Goal: Information Seeking & Learning: Check status

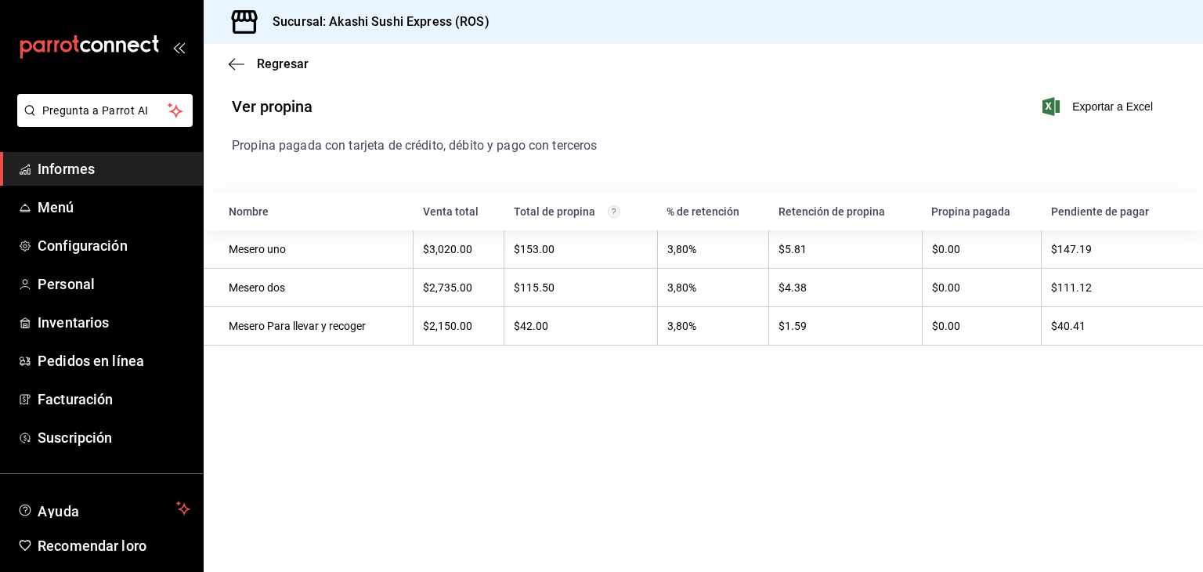
click at [56, 170] on font "Informes" at bounding box center [66, 169] width 57 height 16
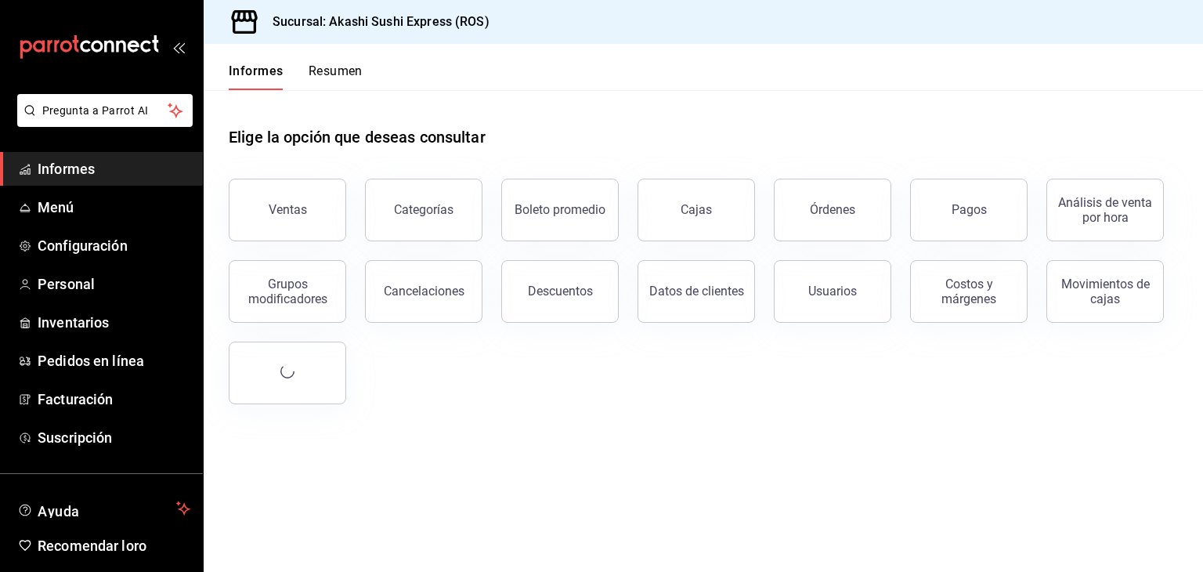
click at [73, 167] on font "Informes" at bounding box center [66, 169] width 57 height 16
click at [674, 201] on link "Cajas" at bounding box center [697, 210] width 118 height 63
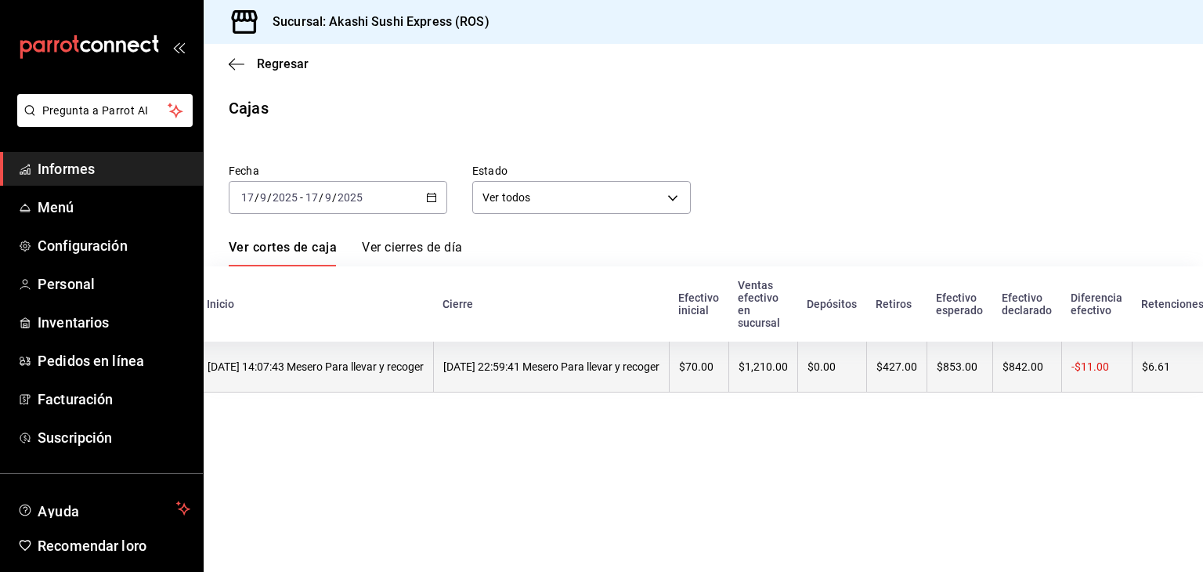
scroll to position [0, 150]
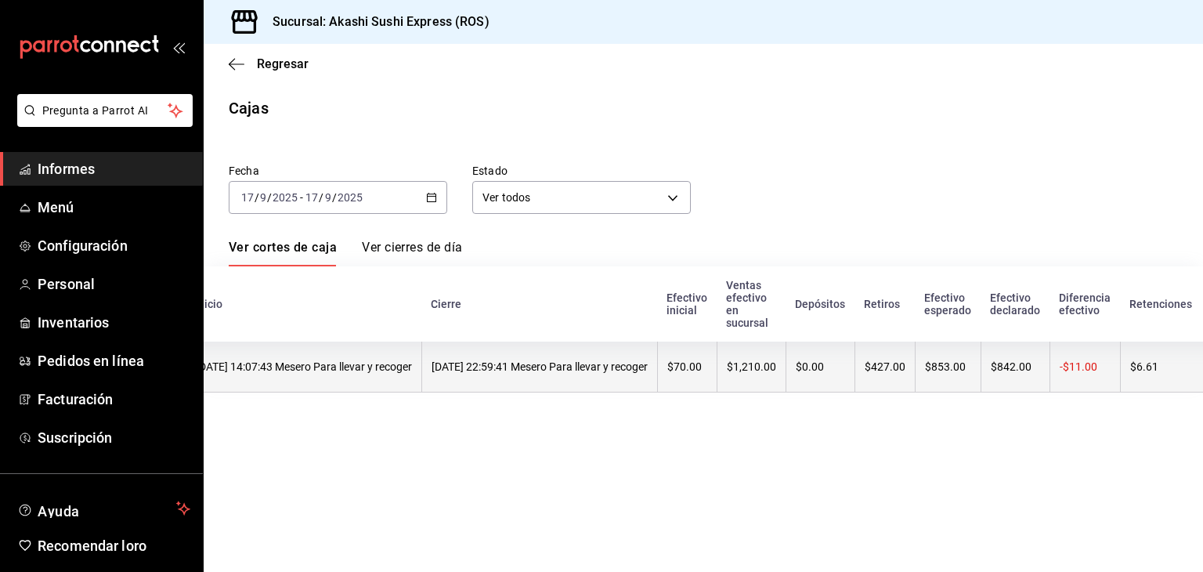
click at [915, 360] on th "$427.00" at bounding box center [885, 367] width 60 height 51
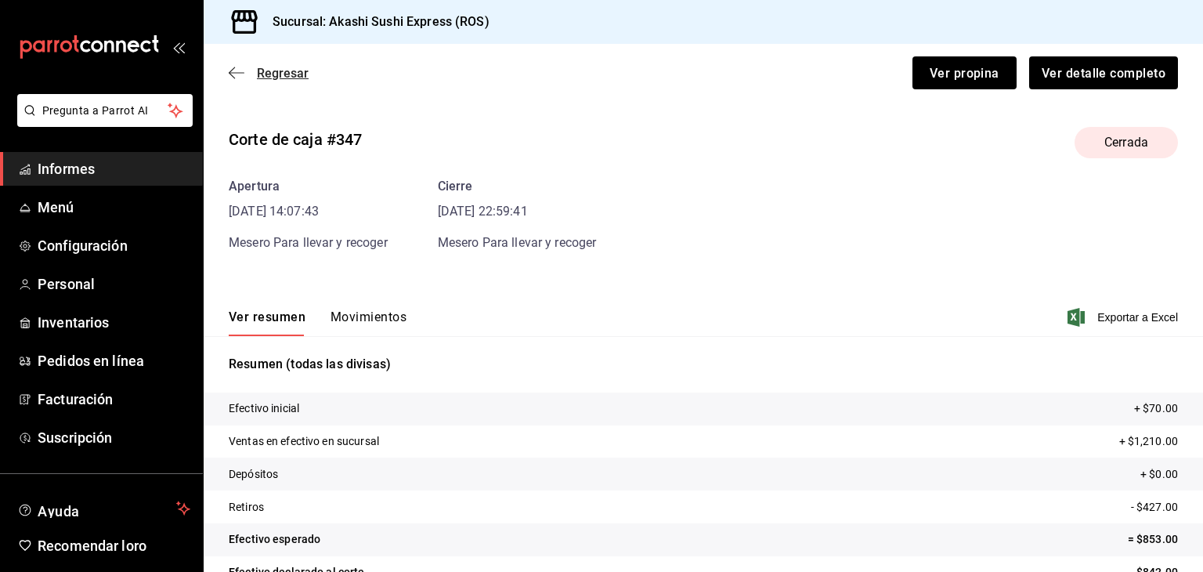
click at [287, 74] on font "Regresar" at bounding box center [283, 73] width 52 height 15
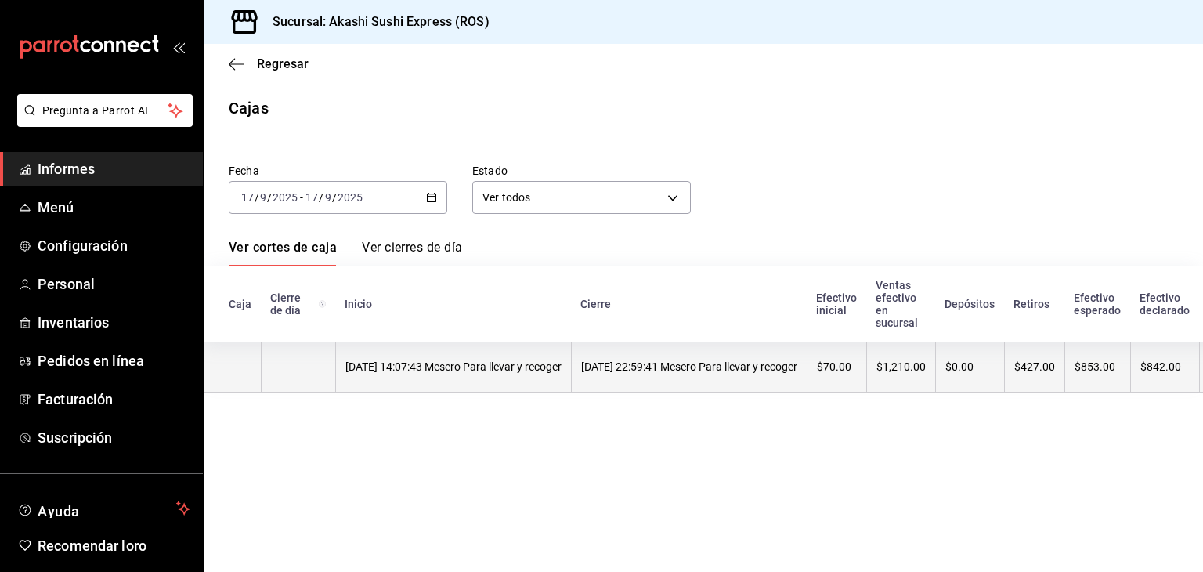
click at [807, 389] on th "[DATE] 22:59:41 Mesero Para llevar y recoger" at bounding box center [689, 367] width 236 height 51
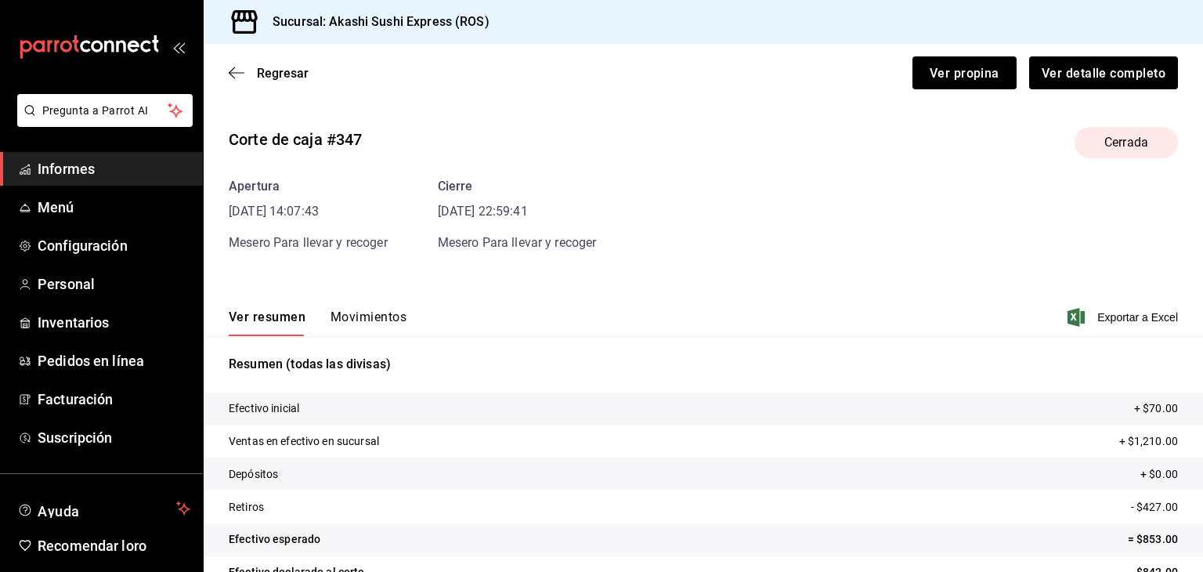
click at [378, 320] on font "Movimientos" at bounding box center [369, 316] width 76 height 15
